Goal: Transaction & Acquisition: Purchase product/service

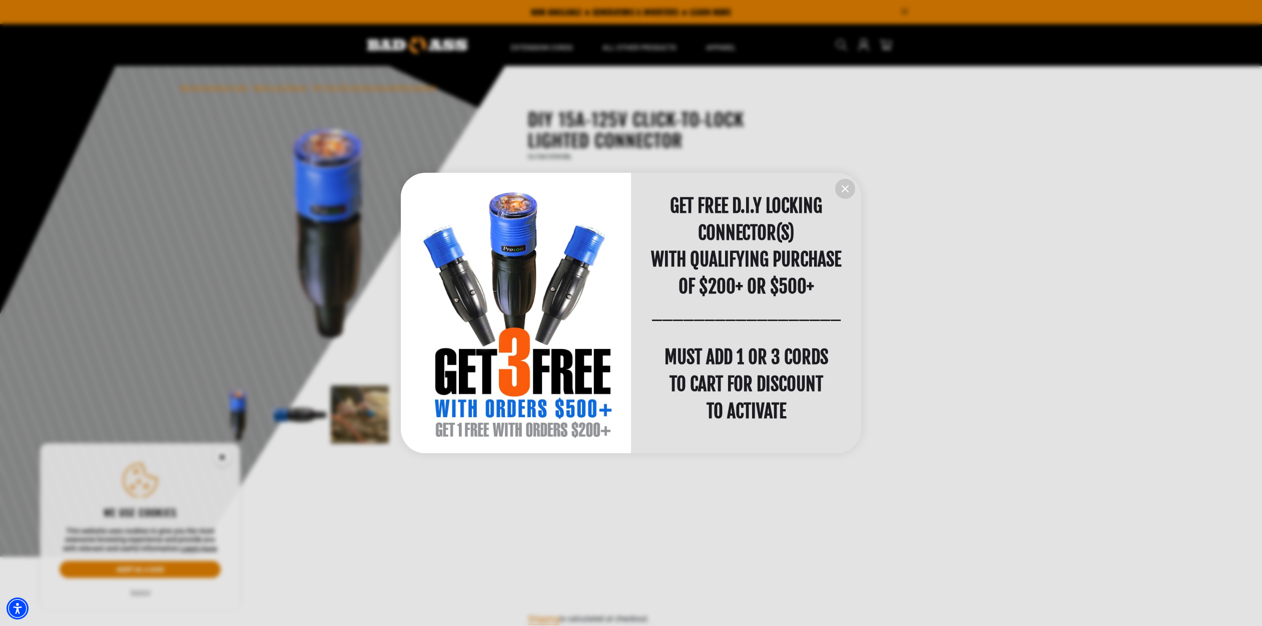
scroll to position [0, 1]
click at [973, 306] on div at bounding box center [631, 313] width 1262 height 626
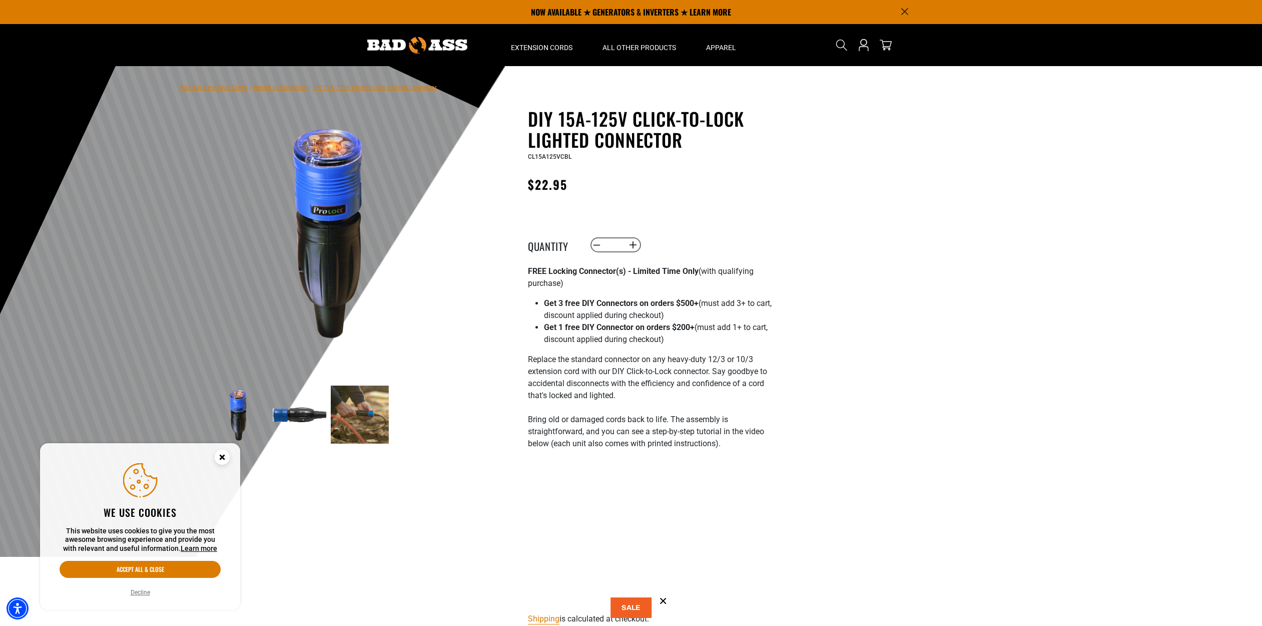
scroll to position [0, 0]
drag, startPoint x: 691, startPoint y: 138, endPoint x: 530, endPoint y: 116, distance: 161.6
click at [530, 116] on h1 "DIY 15A-125V Click-to-Lock Lighted Connector" at bounding box center [650, 129] width 245 height 42
copy h1 "DIY 15A-125V Click-to-Lock Lighted Connector"
click at [632, 244] on button "Increase quantity for DIY 15A-125V Click-to-Lock Lighted Connector" at bounding box center [634, 244] width 16 height 17
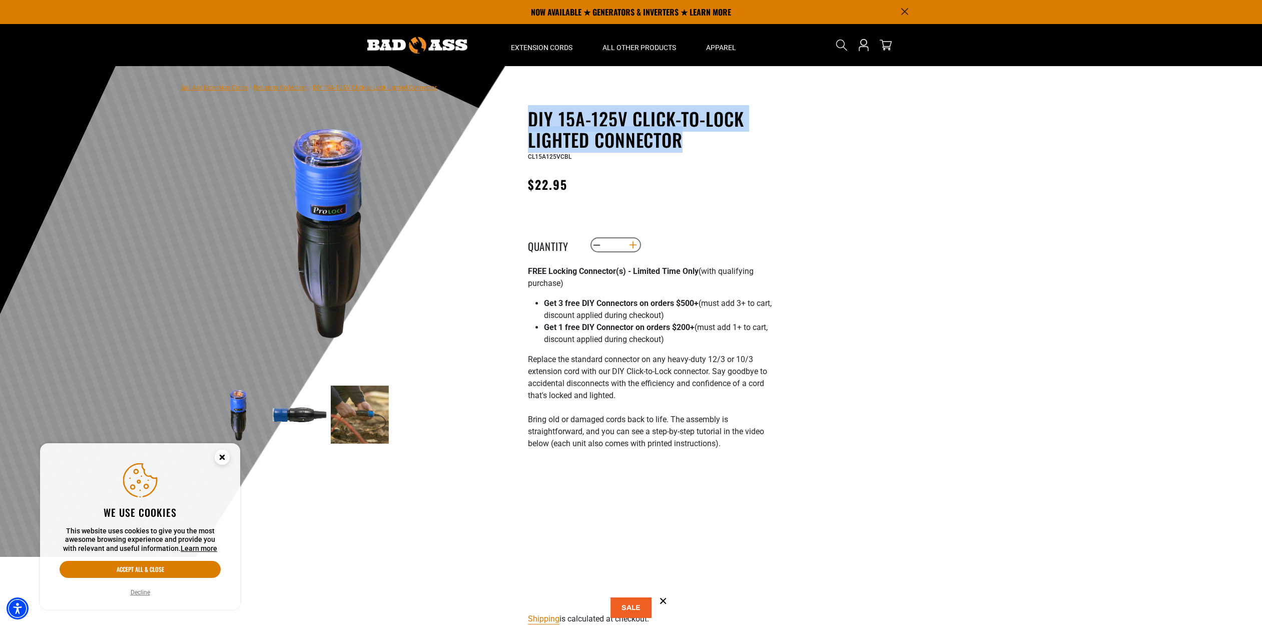
click at [632, 244] on button "Increase quantity for DIY 15A-125V Click-to-Lock Lighted Connector" at bounding box center [634, 244] width 16 height 17
click at [138, 565] on button "Accept all & close" at bounding box center [140, 568] width 161 height 17
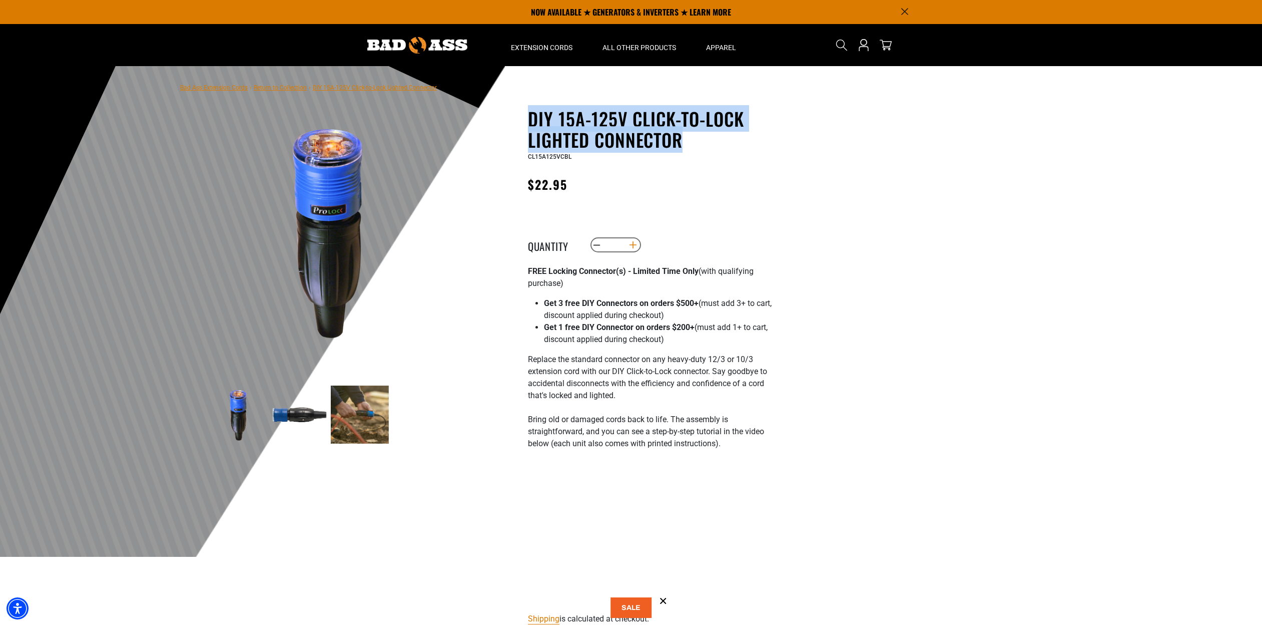
click at [636, 246] on button "Increase quantity for DIY 15A-125V Click-to-Lock Lighted Connector" at bounding box center [634, 244] width 16 height 17
type input "*"
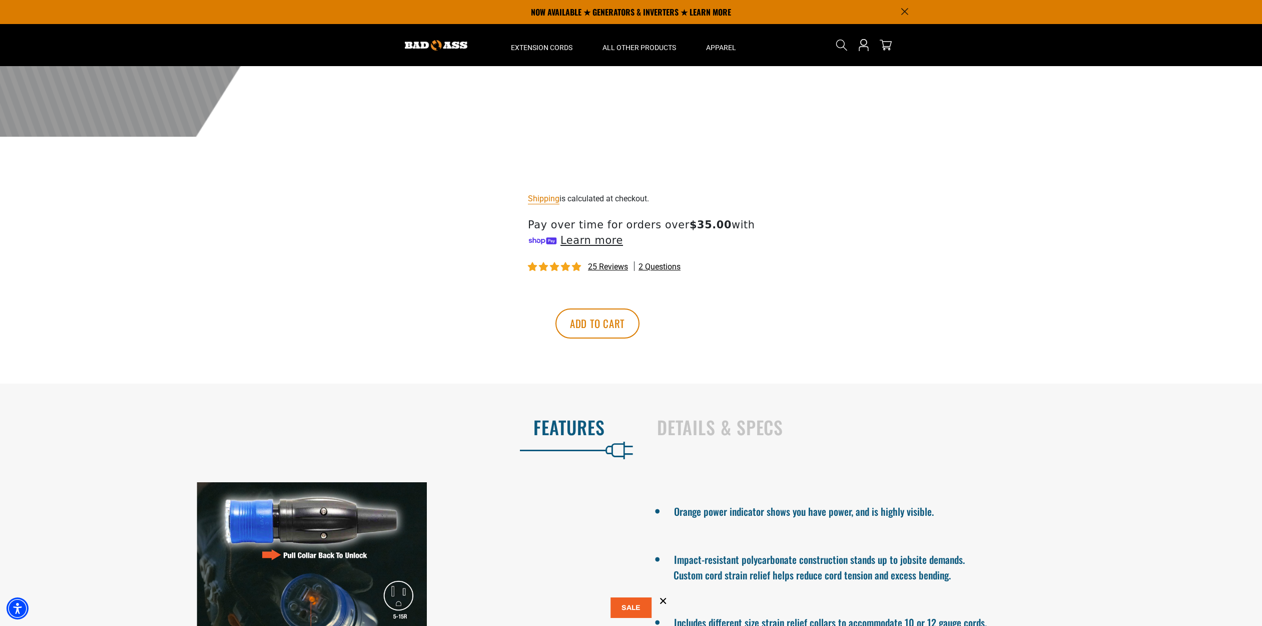
scroll to position [405, 0]
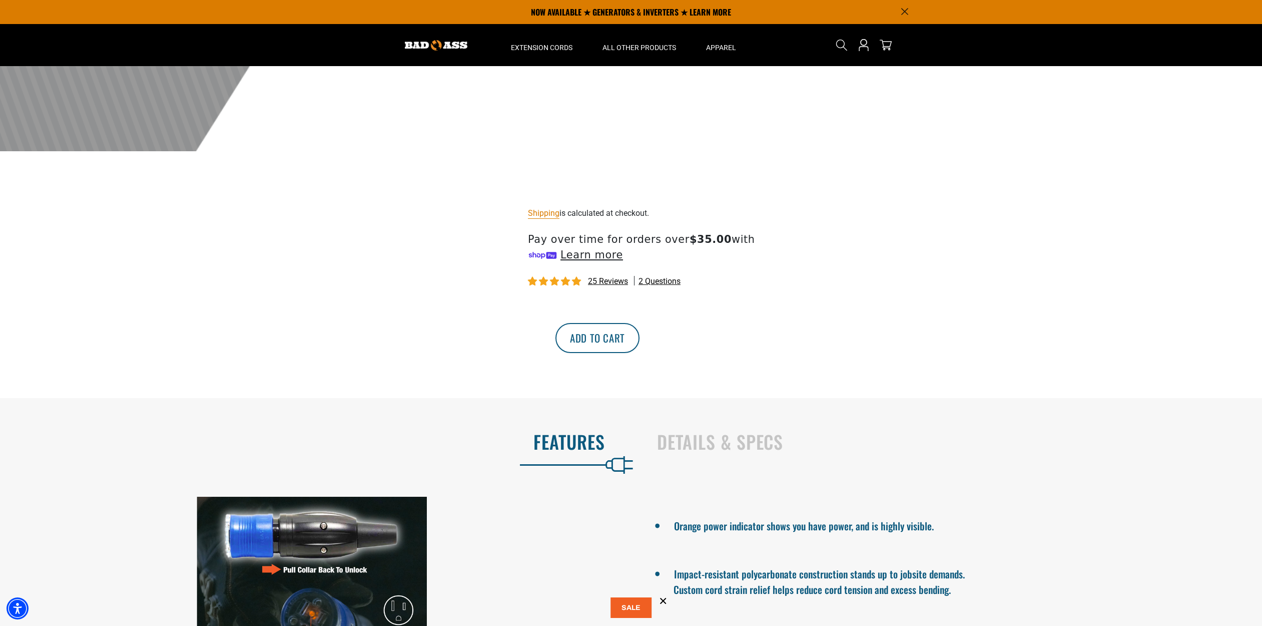
click at [640, 337] on button "Add to cart" at bounding box center [597, 338] width 84 height 30
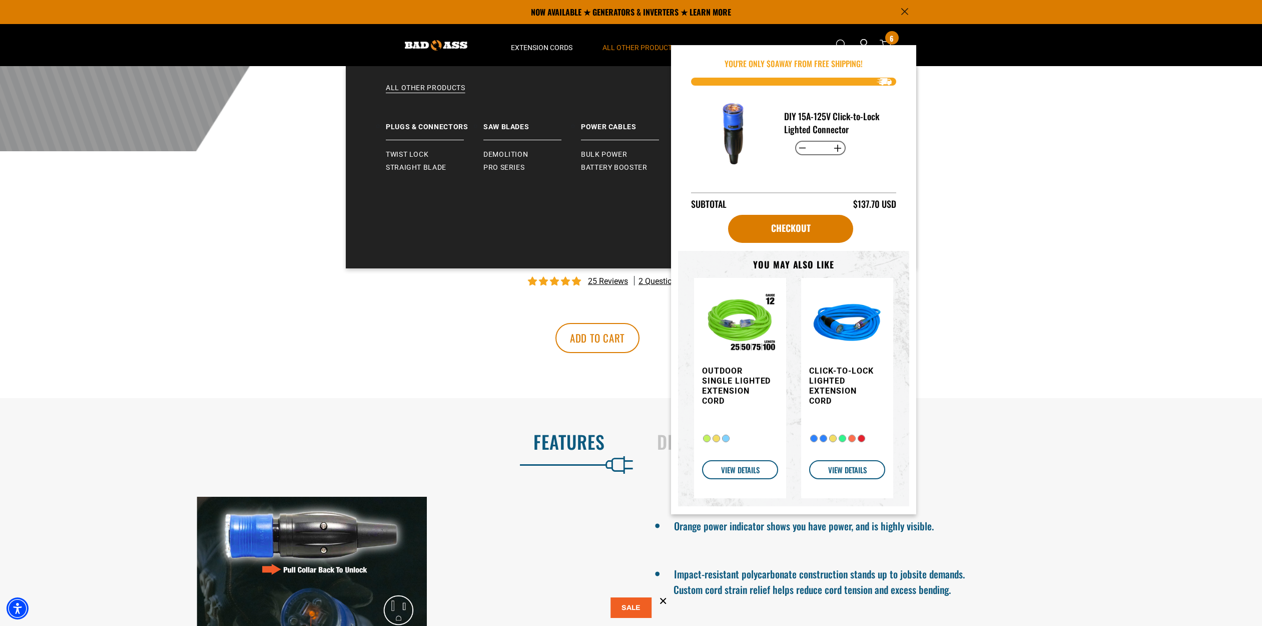
click at [641, 48] on span "All Other Products" at bounding box center [639, 47] width 74 height 9
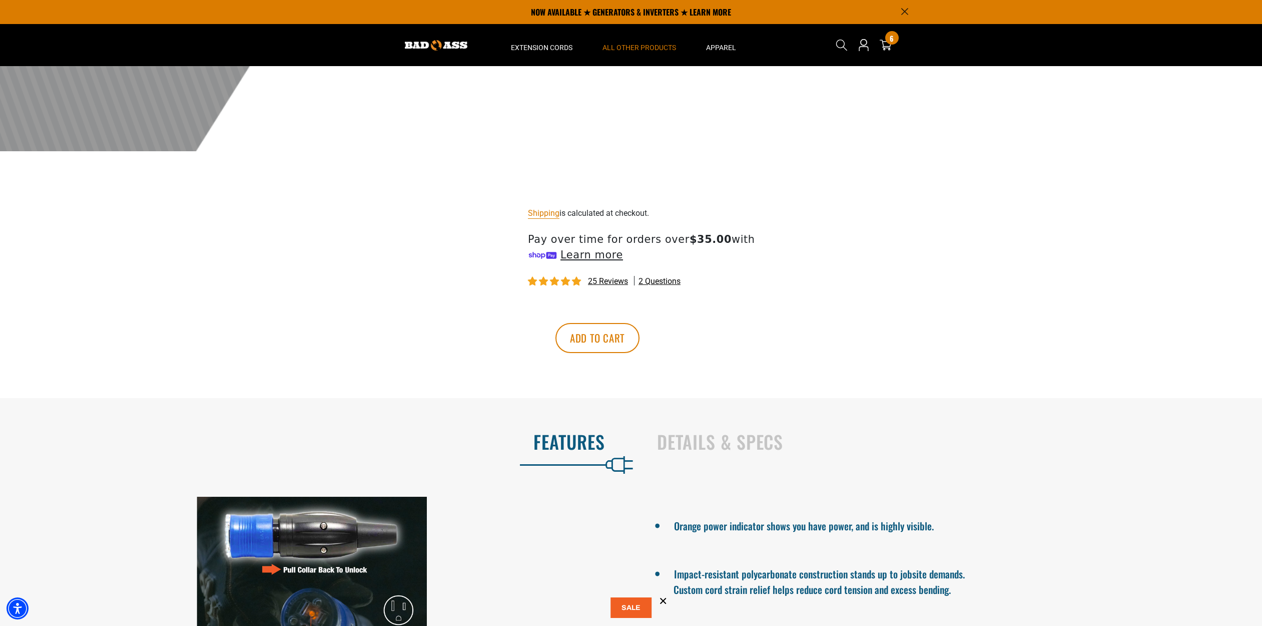
click at [641, 48] on span "All Other Products" at bounding box center [639, 47] width 74 height 9
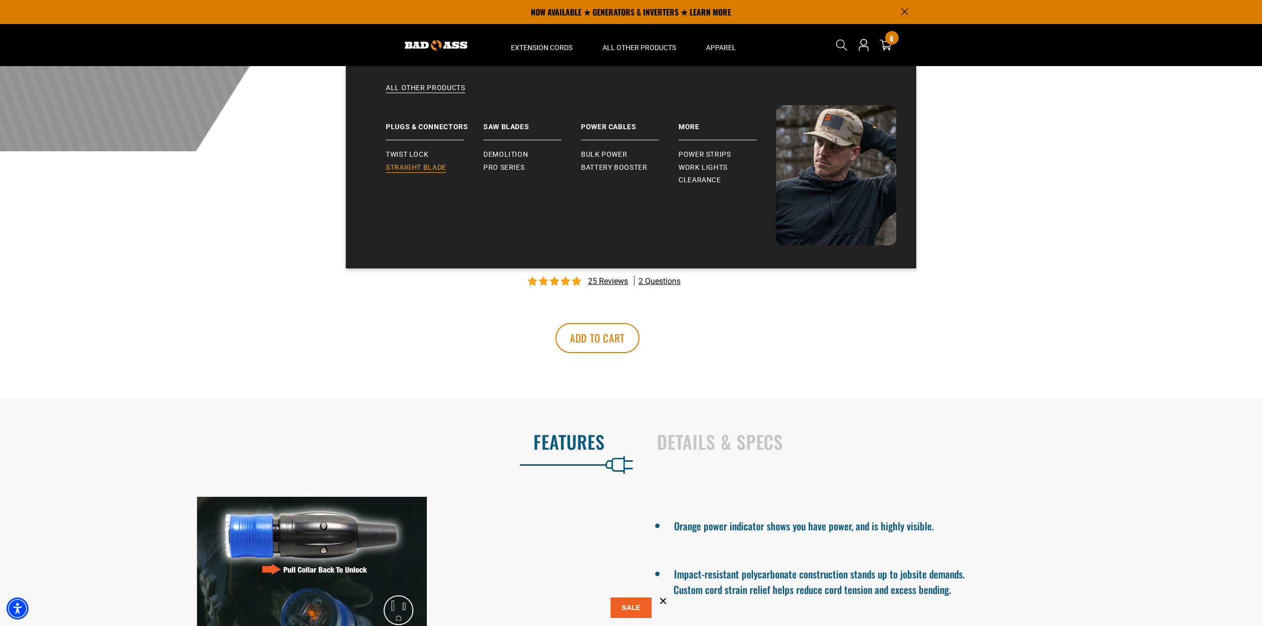
click at [433, 166] on span "Straight Blade" at bounding box center [416, 167] width 61 height 9
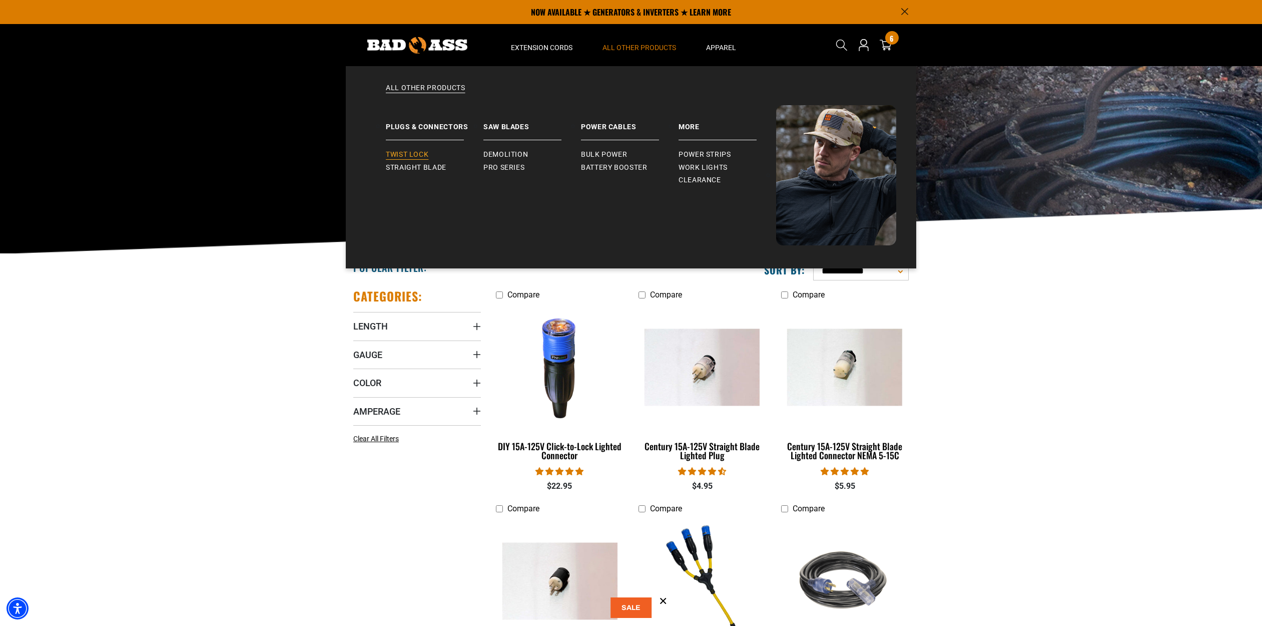
click at [409, 153] on span "Twist Lock" at bounding box center [407, 154] width 43 height 9
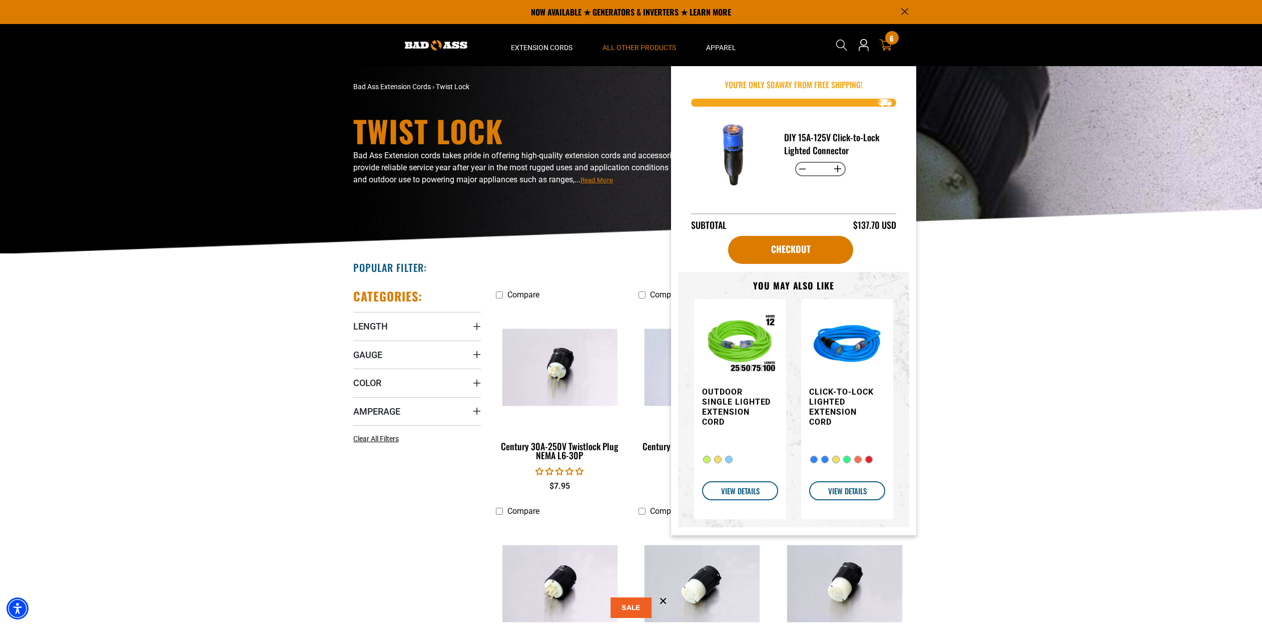
click at [891, 36] on span "6" at bounding box center [892, 39] width 4 height 8
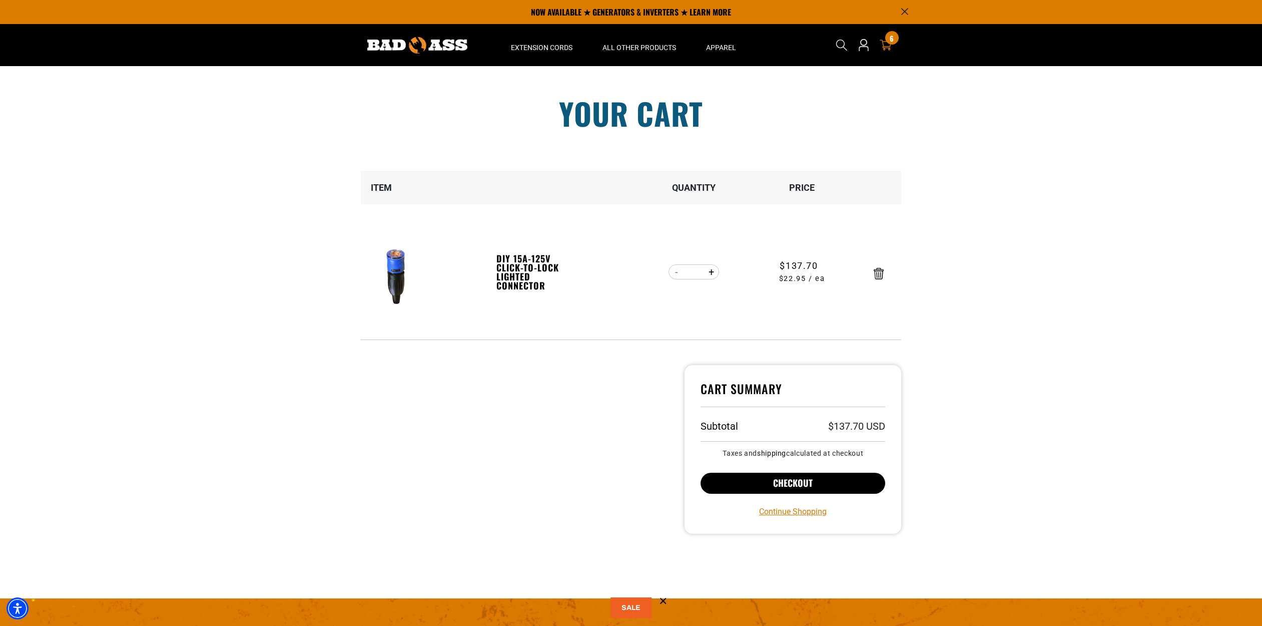
click at [812, 485] on button "Checkout" at bounding box center [793, 482] width 185 height 21
